Goal: Transaction & Acquisition: Purchase product/service

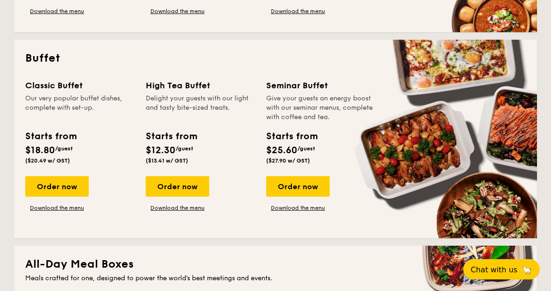
scroll to position [380, 0]
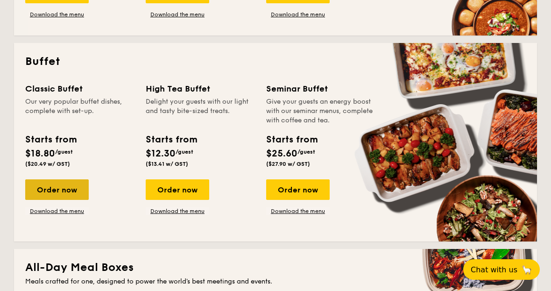
click at [48, 188] on div "Order now" at bounding box center [56, 189] width 63 height 21
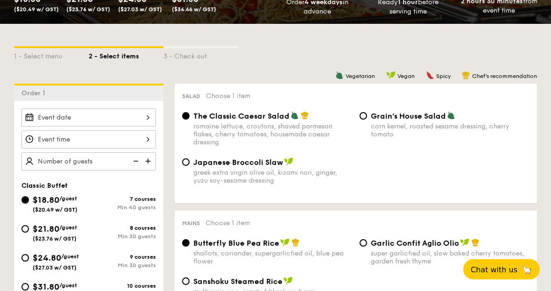
scroll to position [180, 0]
click at [51, 118] on div at bounding box center [88, 117] width 134 height 18
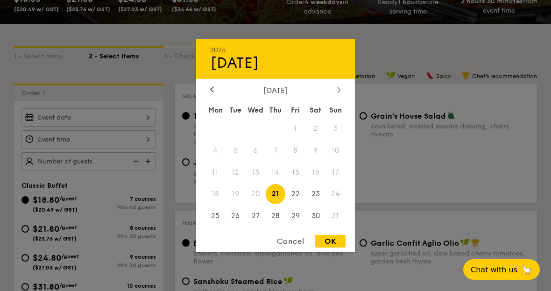
click at [339, 92] on icon at bounding box center [339, 89] width 4 height 6
click at [256, 138] on span "3" at bounding box center [256, 128] width 20 height 20
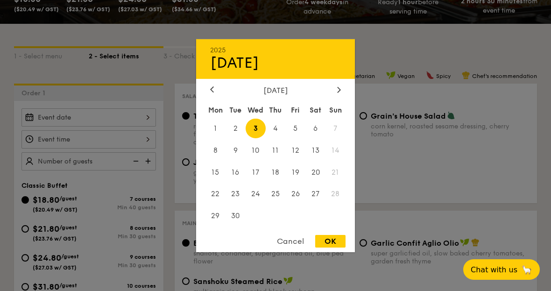
click at [341, 247] on div "OK" at bounding box center [330, 241] width 30 height 13
type input "[DATE]"
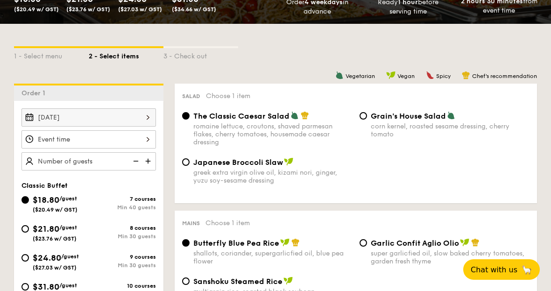
click at [48, 139] on div at bounding box center [88, 139] width 134 height 18
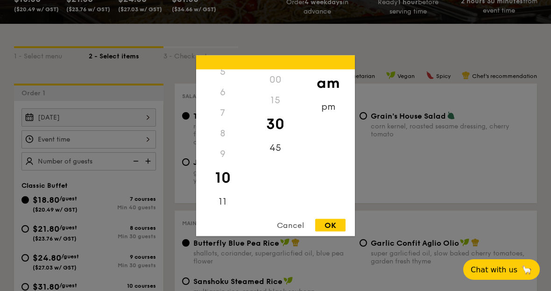
scroll to position [116, 0]
click at [225, 212] on div "11" at bounding box center [222, 198] width 53 height 27
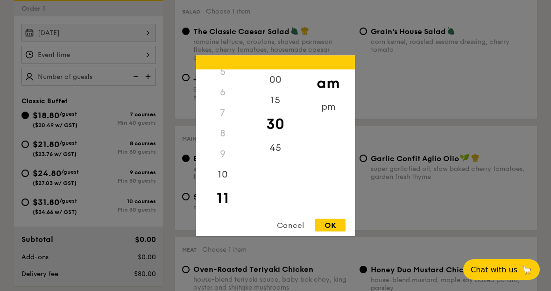
scroll to position [182, 0]
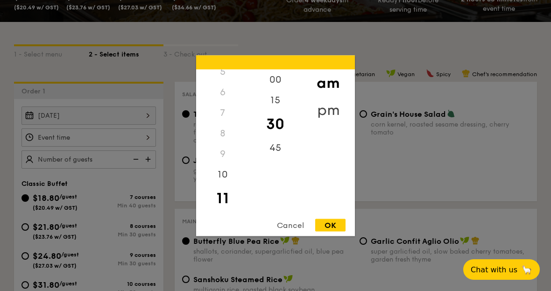
click at [331, 123] on div "pm" at bounding box center [328, 109] width 53 height 27
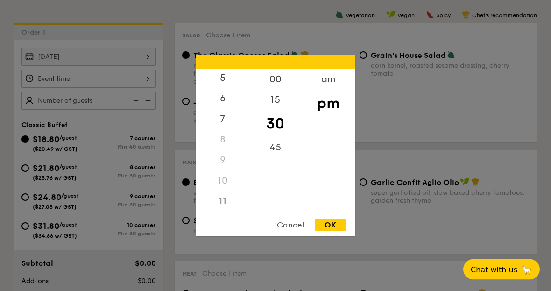
scroll to position [240, 0]
click at [224, 211] on div "11" at bounding box center [222, 201] width 53 height 21
click at [220, 211] on div "11" at bounding box center [222, 201] width 53 height 21
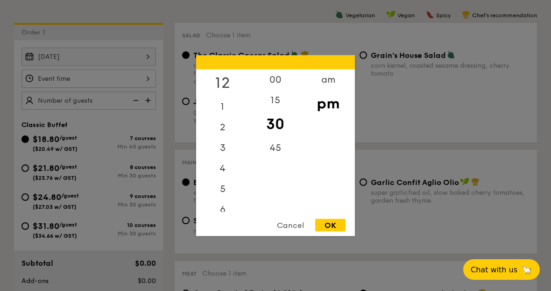
click at [229, 96] on div "12" at bounding box center [222, 82] width 53 height 27
click at [336, 231] on div "OK" at bounding box center [330, 224] width 30 height 13
type input "12:30PM"
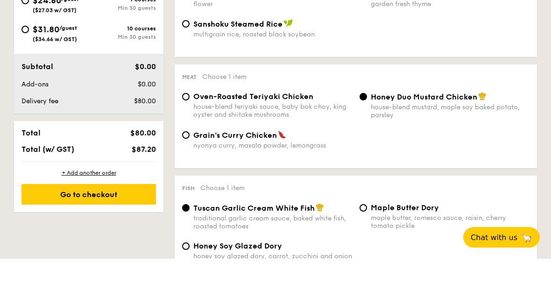
scroll to position [405, 0]
type input "65"
click at [296, 135] on div "house-blend teriyaki sauce, baby bok choy, king oyster and shiitake mushrooms" at bounding box center [272, 143] width 159 height 16
click at [190, 125] on input "Oven-Roasted Teriyaki Chicken house-blend teriyaki sauce, baby bok choy, king o…" at bounding box center [185, 128] width 7 height 7
radio input "true"
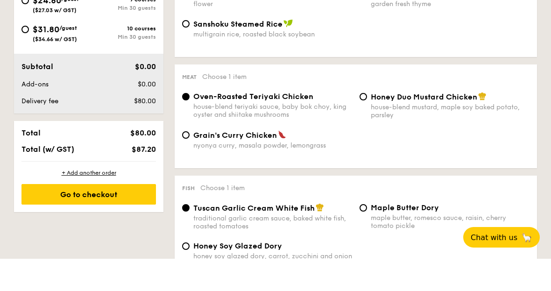
type input "65 guests"
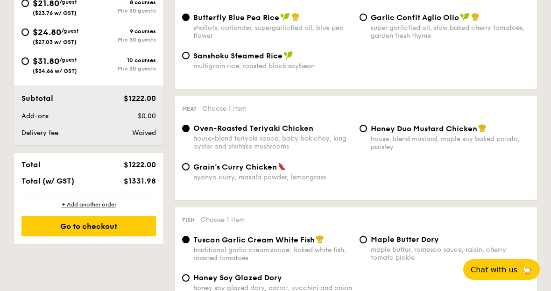
scroll to position [385, 0]
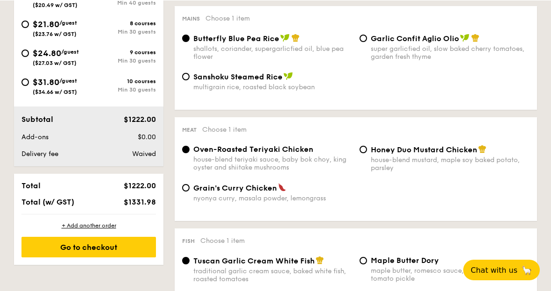
click at [408, 164] on div "house-blend mustard, maple soy baked potato, parsley" at bounding box center [450, 163] width 159 height 16
click at [367, 153] on input "Honey Duo Mustard Chicken house-blend mustard, maple soy baked potato, parsley" at bounding box center [362, 148] width 7 height 7
radio input "true"
click at [296, 171] on div "house-blend teriyaki sauce, baby bok choy, king oyster and shiitake mushrooms" at bounding box center [272, 163] width 159 height 16
click at [190, 153] on input "Oven-Roasted Teriyaki Chicken house-blend teriyaki sauce, baby bok choy, king o…" at bounding box center [185, 148] width 7 height 7
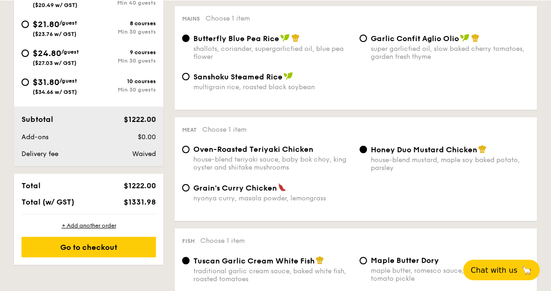
radio input "true"
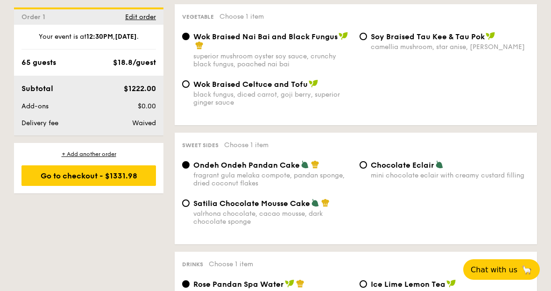
scroll to position [721, 0]
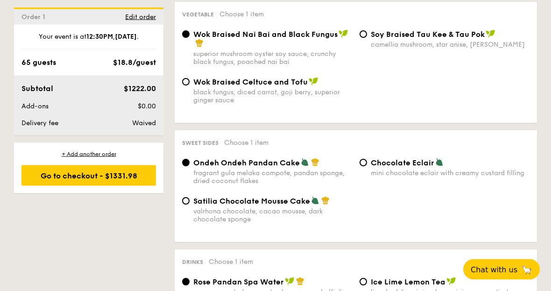
click at [414, 168] on span "Chocolate Eclair" at bounding box center [402, 163] width 63 height 9
click at [367, 167] on input "Chocolate Eclair mini chocolate eclair with creamy custard filling" at bounding box center [362, 162] width 7 height 7
radio input "true"
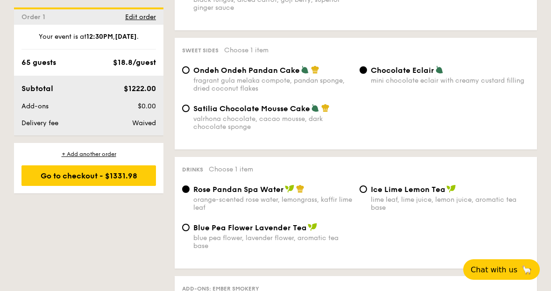
scroll to position [817, 0]
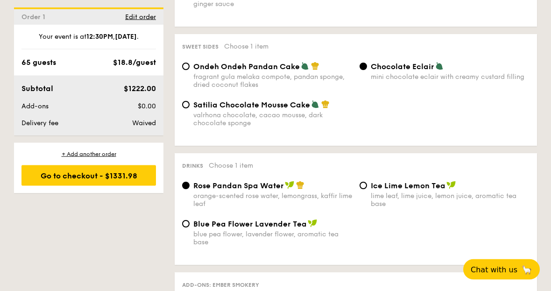
click at [416, 207] on div "Ice Lime Lemon Tea lime leaf, lime juice, lemon juice, aromatic tea base" at bounding box center [450, 194] width 159 height 27
click at [367, 190] on input "Ice Lime Lemon Tea lime leaf, lime juice, lemon juice, aromatic tea base" at bounding box center [362, 185] width 7 height 7
radio input "true"
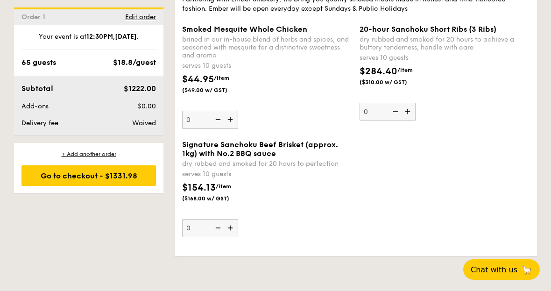
scroll to position [1101, 0]
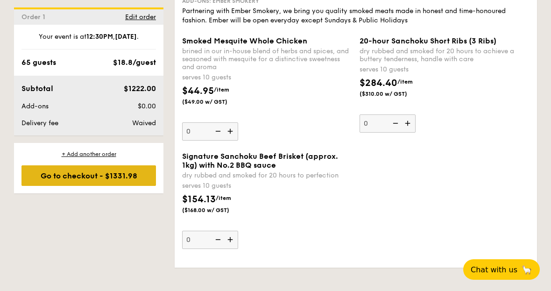
click at [139, 172] on div "Go to checkout - $1331.98" at bounding box center [88, 175] width 134 height 21
